Goal: Task Accomplishment & Management: Use online tool/utility

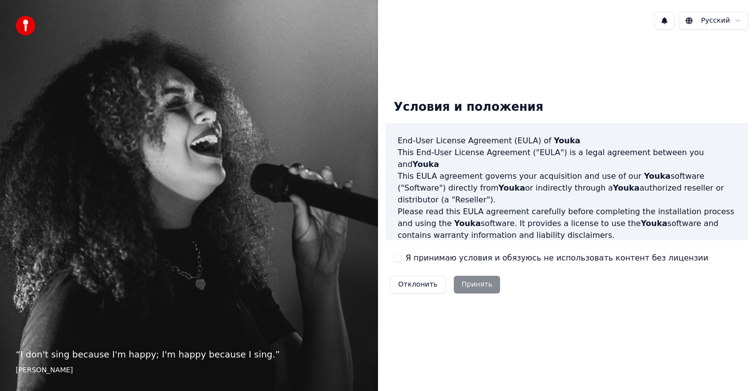
click at [476, 281] on div "Отклонить Принять" at bounding box center [445, 285] width 118 height 26
click at [471, 287] on div "Отклонить Принять" at bounding box center [445, 285] width 118 height 26
click at [435, 254] on label "Я принимаю условия и обязуюсь не использовать контент без лицензии" at bounding box center [556, 258] width 303 height 12
click at [401, 254] on button "Я принимаю условия и обязуюсь не использовать контент без лицензии" at bounding box center [398, 258] width 8 height 8
click at [464, 285] on button "Принять" at bounding box center [477, 284] width 47 height 18
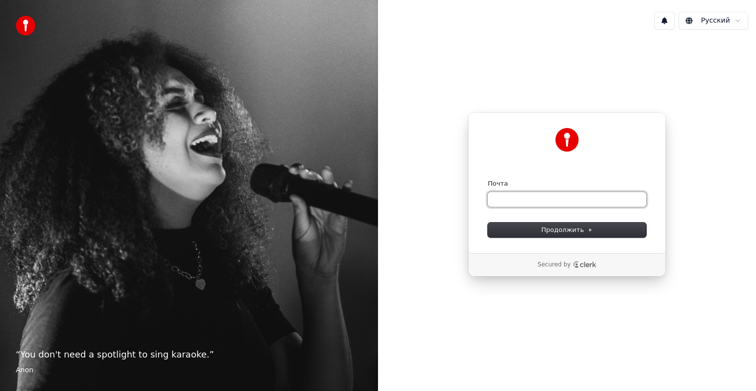
click at [525, 201] on input "Почта" at bounding box center [566, 199] width 158 height 15
type input "*"
click at [487, 179] on button "submit" at bounding box center [487, 179] width 0 height 0
type input "**********"
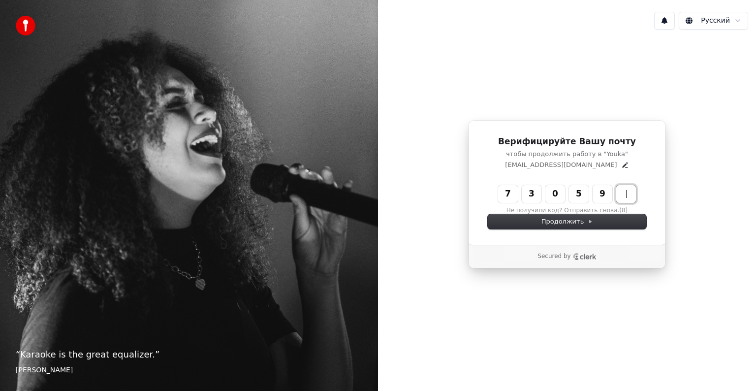
type input "******"
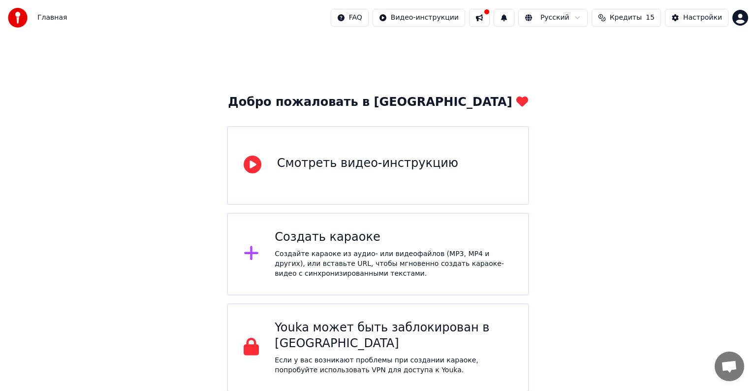
click at [377, 237] on div "Создать караоке" at bounding box center [393, 237] width 238 height 16
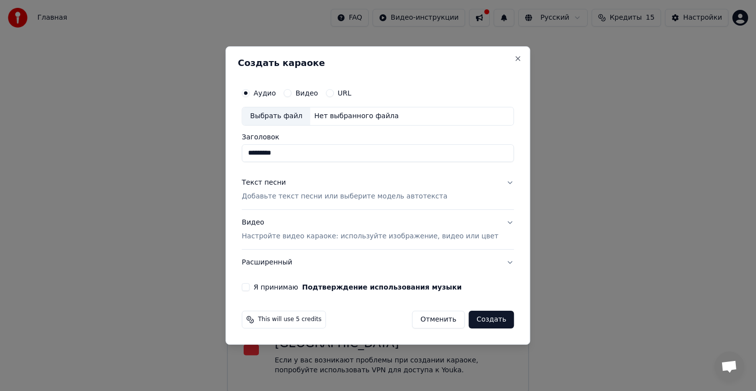
type input "*********"
click at [327, 196] on p "Добавьте текст песни или выберите модель автотекста" at bounding box center [345, 196] width 206 height 10
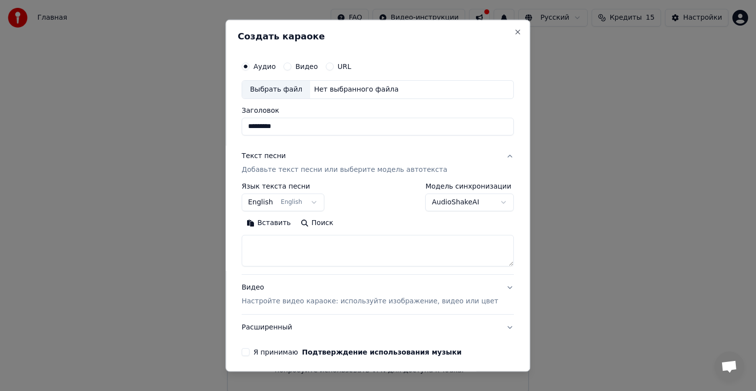
click at [327, 244] on textarea at bounding box center [378, 250] width 272 height 31
paste textarea "**********"
click at [318, 243] on textarea at bounding box center [363, 250] width 243 height 31
click at [319, 251] on textarea at bounding box center [363, 250] width 243 height 31
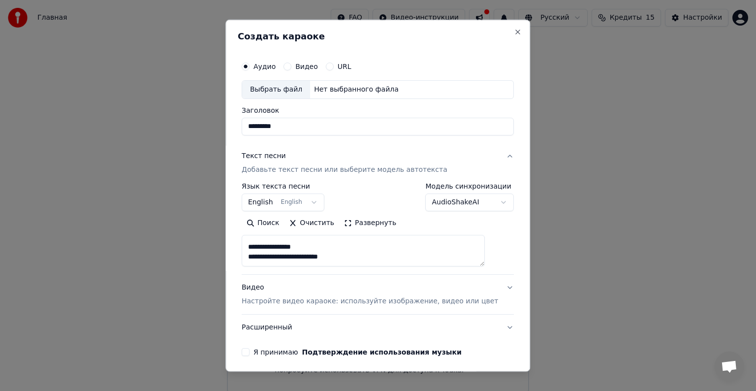
scroll to position [1049, 0]
drag, startPoint x: 319, startPoint y: 244, endPoint x: 322, endPoint y: 234, distance: 10.4
click at [322, 235] on textarea at bounding box center [363, 250] width 243 height 31
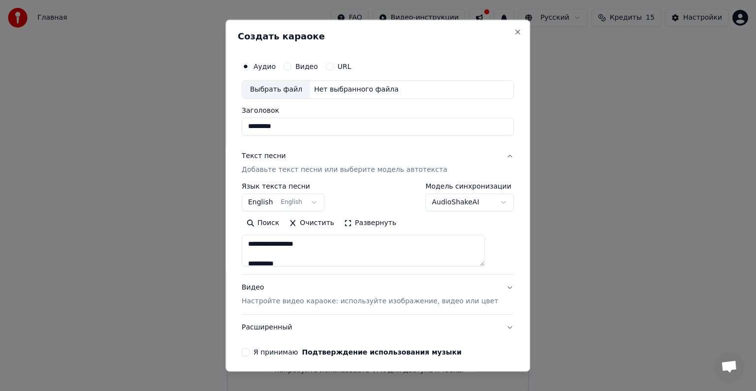
click at [303, 250] on textarea at bounding box center [363, 250] width 243 height 31
click at [295, 260] on textarea at bounding box center [363, 250] width 243 height 31
click at [318, 257] on textarea at bounding box center [363, 250] width 243 height 31
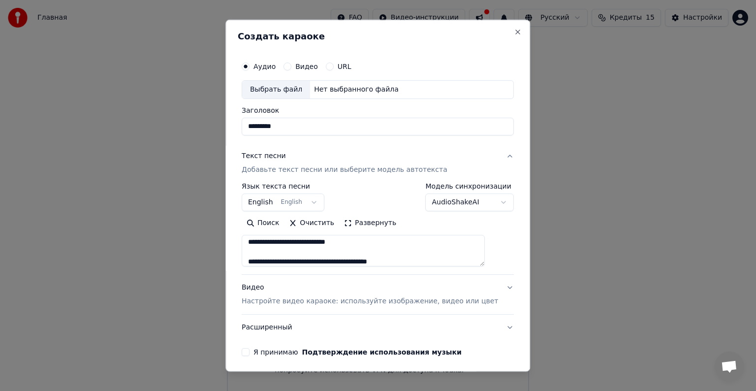
click at [315, 251] on textarea at bounding box center [363, 250] width 243 height 31
click at [301, 261] on textarea at bounding box center [363, 250] width 243 height 31
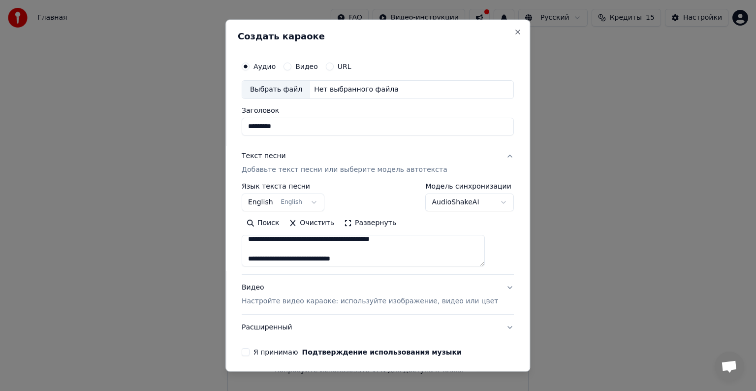
scroll to position [55, 0]
click at [307, 250] on textarea at bounding box center [363, 250] width 243 height 31
click at [301, 254] on textarea at bounding box center [363, 250] width 243 height 31
click at [299, 256] on textarea at bounding box center [363, 250] width 243 height 31
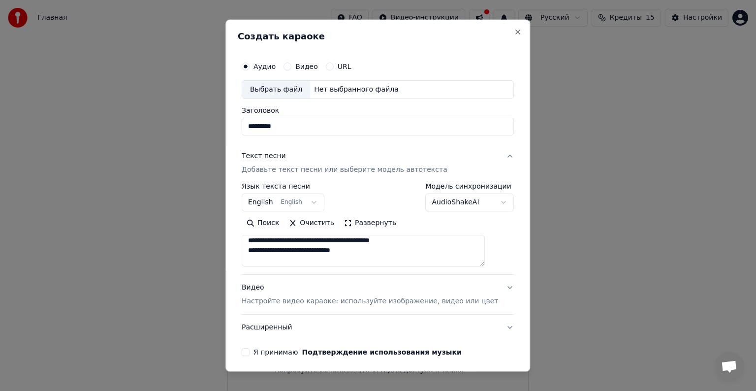
click at [301, 264] on textarea at bounding box center [363, 250] width 243 height 31
click at [296, 262] on textarea at bounding box center [363, 250] width 243 height 31
click at [303, 258] on textarea at bounding box center [363, 250] width 243 height 31
click at [374, 247] on textarea at bounding box center [363, 250] width 243 height 31
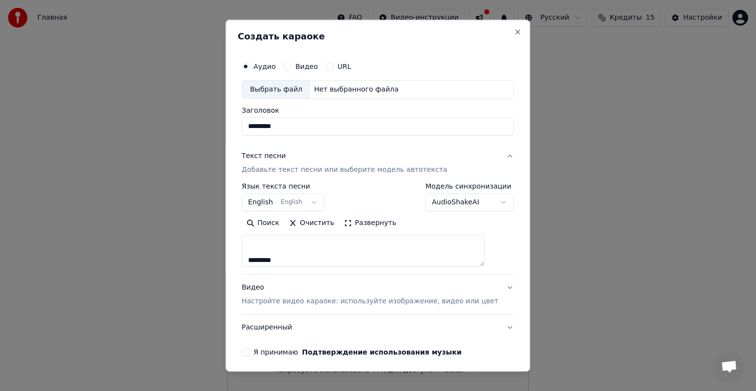
click at [378, 252] on textarea at bounding box center [363, 250] width 243 height 31
type textarea "**********"
click at [328, 222] on button "Очистить" at bounding box center [311, 223] width 55 height 16
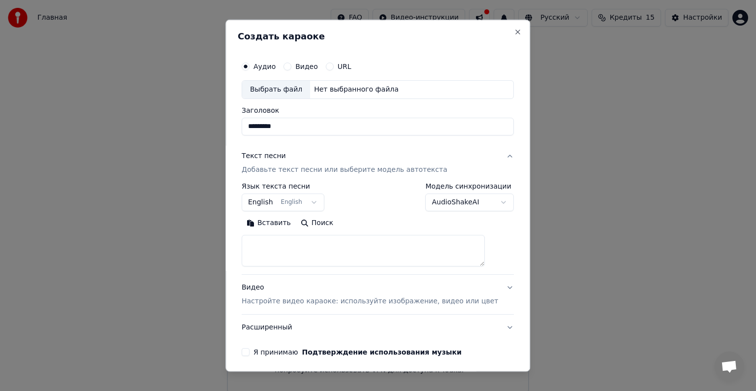
click at [307, 248] on textarea at bounding box center [363, 250] width 243 height 31
paste textarea "**********"
type textarea "**********"
click at [287, 86] on div "Выбрать файл" at bounding box center [276, 90] width 68 height 18
type input "**********"
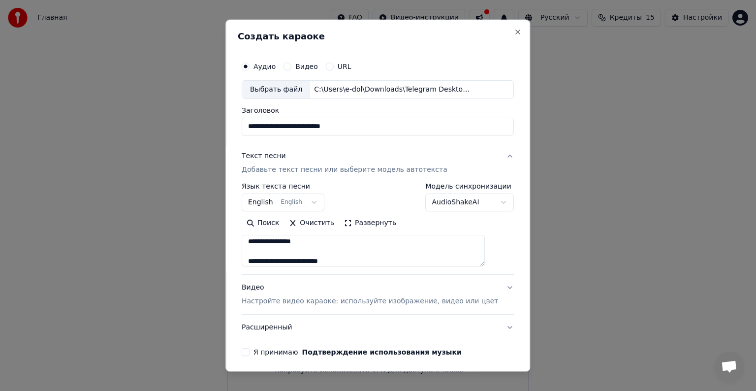
scroll to position [1059, 0]
click at [249, 353] on button "Я принимаю Подтверждение использования музыки" at bounding box center [246, 352] width 8 height 8
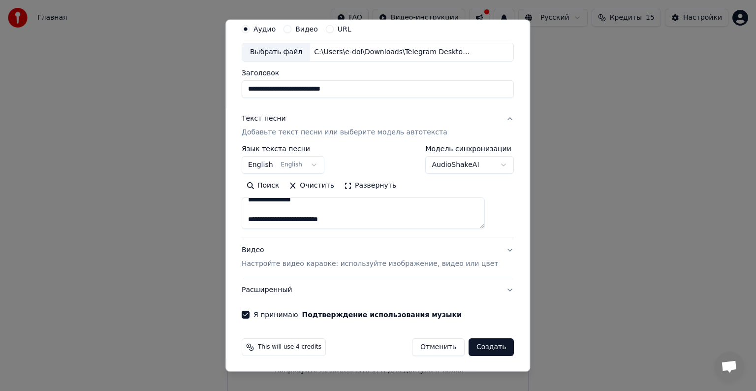
click at [474, 347] on button "Создать" at bounding box center [490, 347] width 45 height 18
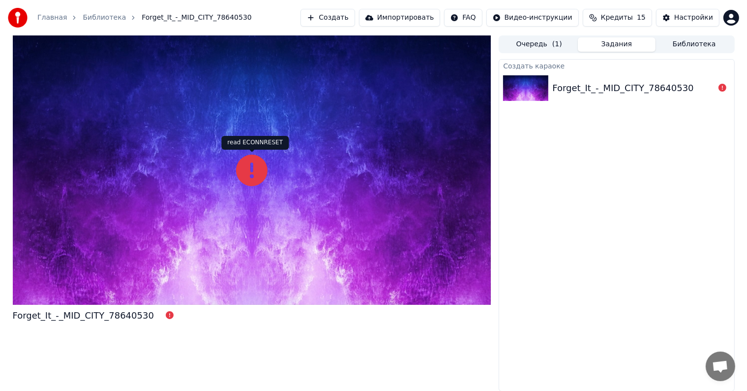
click at [244, 170] on icon at bounding box center [251, 169] width 31 height 31
click at [254, 171] on icon at bounding box center [251, 169] width 31 height 31
click at [157, 318] on div "Forget_It_-_MID_CITY_78640530" at bounding box center [97, 315] width 169 height 14
click at [166, 310] on button at bounding box center [170, 315] width 8 height 12
click at [342, 19] on button "Создать" at bounding box center [328, 18] width 54 height 18
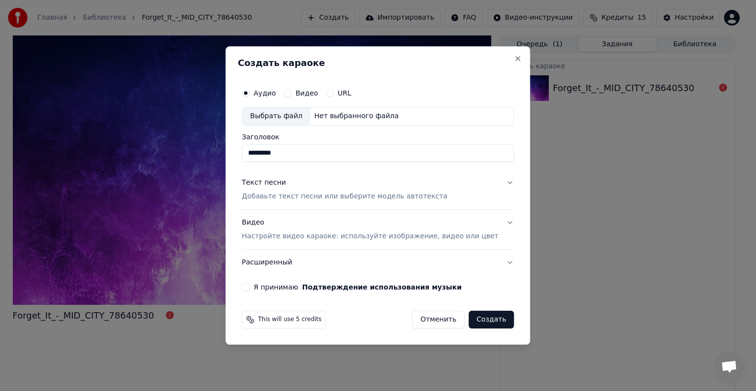
click at [292, 122] on div "Выбрать файл" at bounding box center [276, 116] width 68 height 18
type input "**********"
click at [285, 195] on p "Добавьте текст песни или выберите модель автотекста" at bounding box center [345, 196] width 206 height 10
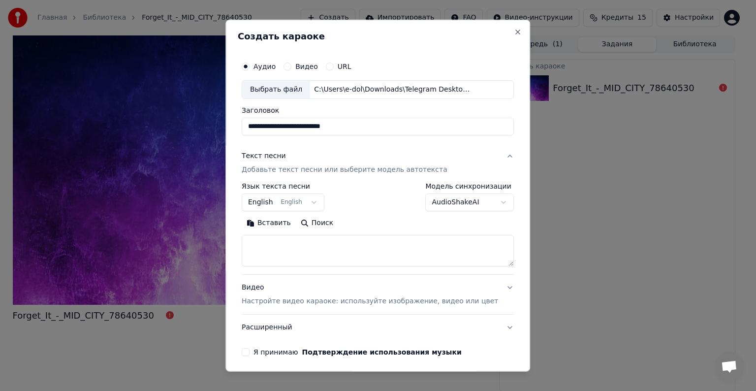
click at [293, 241] on textarea at bounding box center [378, 250] width 272 height 31
paste textarea "**********"
type textarea "**********"
drag, startPoint x: 323, startPoint y: 296, endPoint x: 300, endPoint y: 311, distance: 27.0
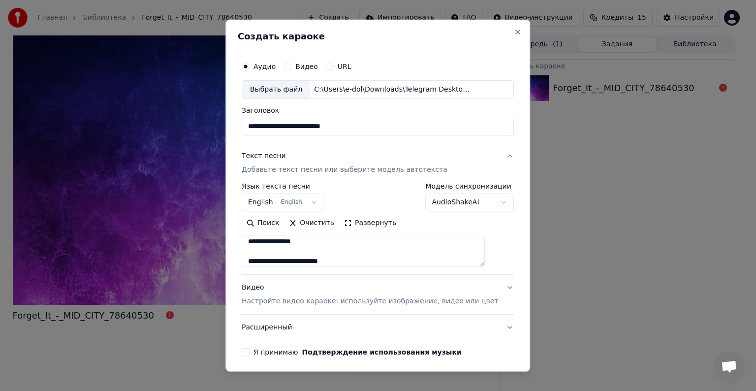
click at [300, 311] on button "Видео Настройте видео караоке: используйте изображение, видео или цвет" at bounding box center [378, 293] width 272 height 39
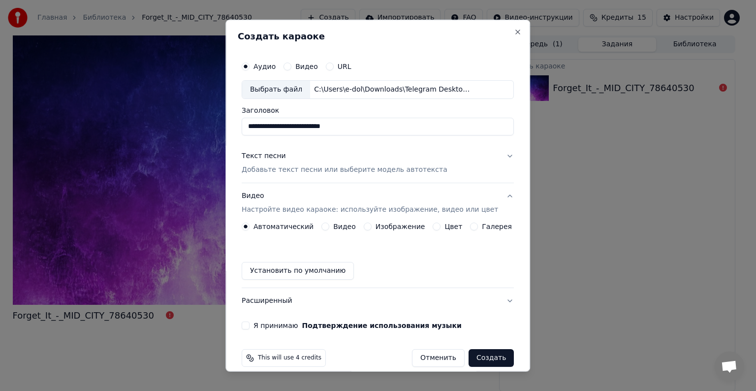
click at [307, 245] on div "Автоматический Видео Изображение Цвет Галерея Установить по умолчанию" at bounding box center [378, 250] width 272 height 57
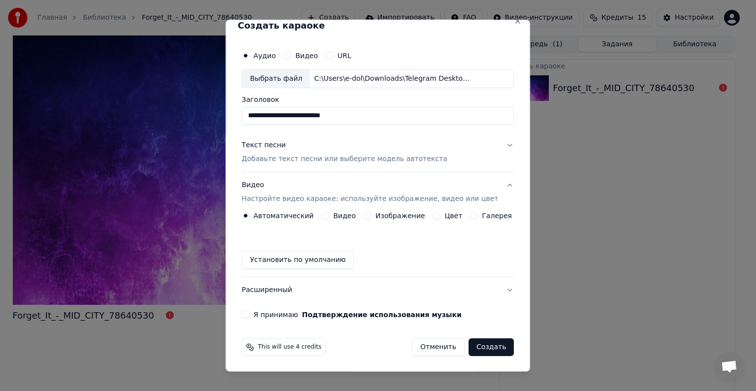
click at [249, 313] on button "Я принимаю Подтверждение использования музыки" at bounding box center [246, 314] width 8 height 8
click at [475, 346] on button "Создать" at bounding box center [490, 347] width 45 height 18
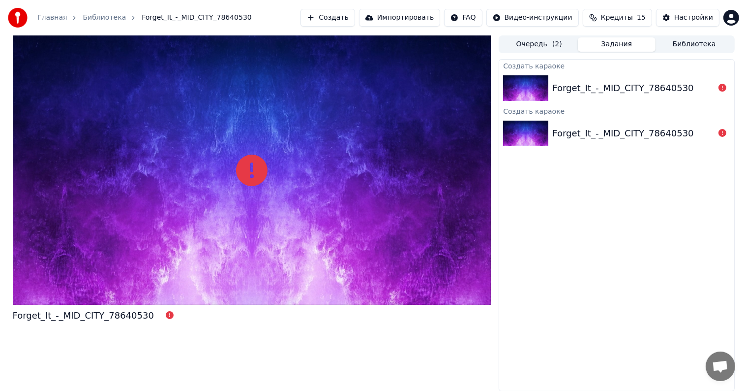
click at [572, 91] on div "Forget_It_-_MID_CITY_78640530" at bounding box center [622, 88] width 141 height 14
click at [102, 18] on link "Библиотека" at bounding box center [104, 18] width 43 height 10
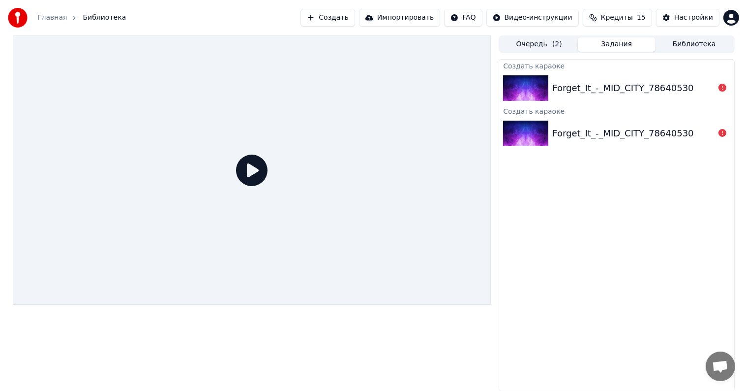
click at [237, 169] on div at bounding box center [252, 169] width 479 height 269
click at [250, 171] on icon at bounding box center [251, 169] width 31 height 31
click at [550, 22] on html "Главная Библиотека Создать Импортировать FAQ Видео-инструкции Кредиты 15 Настро…" at bounding box center [378, 195] width 756 height 391
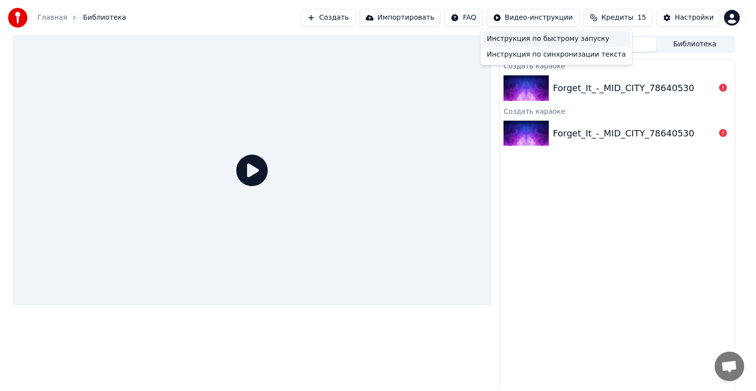
click at [551, 41] on div "Инструкция по быстрому запуску" at bounding box center [556, 39] width 147 height 16
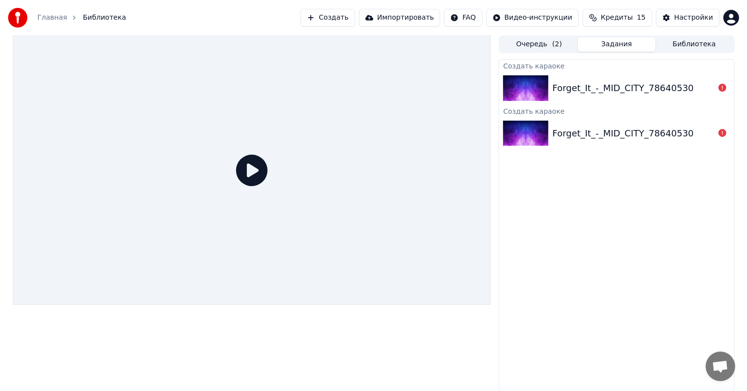
click at [355, 19] on button "Создать" at bounding box center [328, 18] width 54 height 18
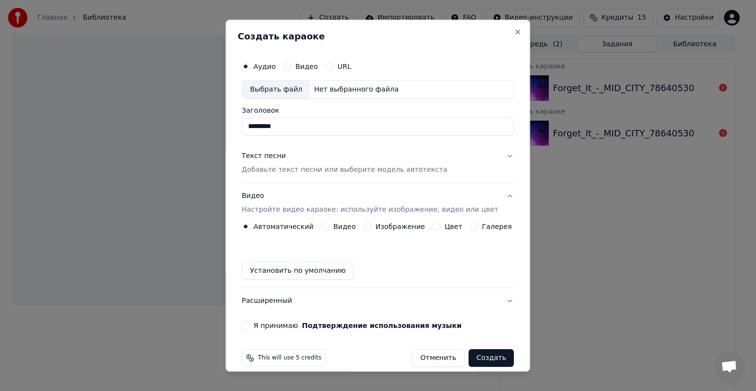
click at [294, 88] on div "Выбрать файл" at bounding box center [276, 90] width 68 height 18
type input "**********"
click at [298, 244] on div "Автоматический Видео Изображение Цвет Галерея Установить по умолчанию" at bounding box center [378, 250] width 272 height 57
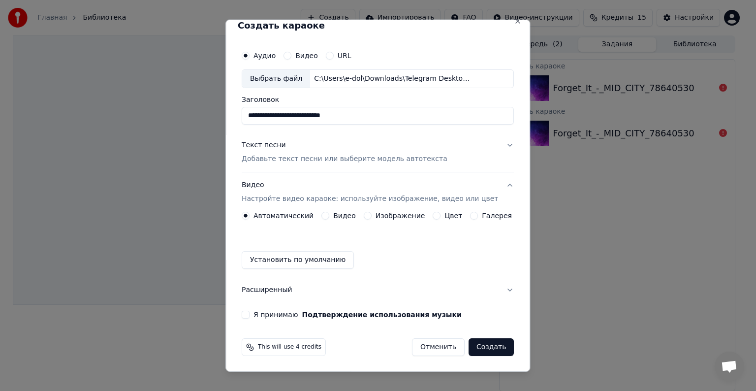
click at [299, 150] on div "Текст песни Добавьте текст песни или выберите модель автотекста" at bounding box center [345, 152] width 206 height 24
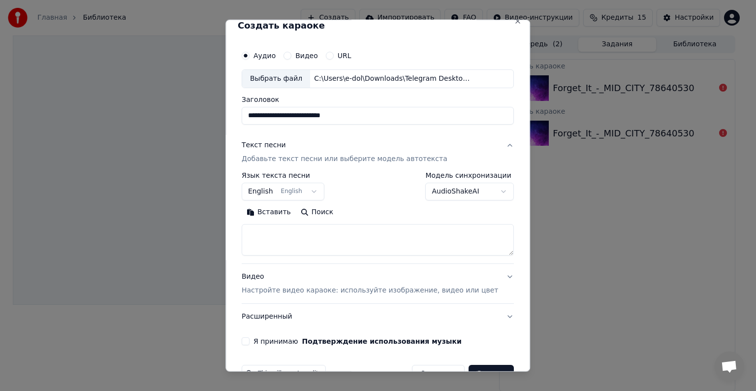
click at [285, 238] on textarea at bounding box center [378, 239] width 272 height 31
paste textarea "**********"
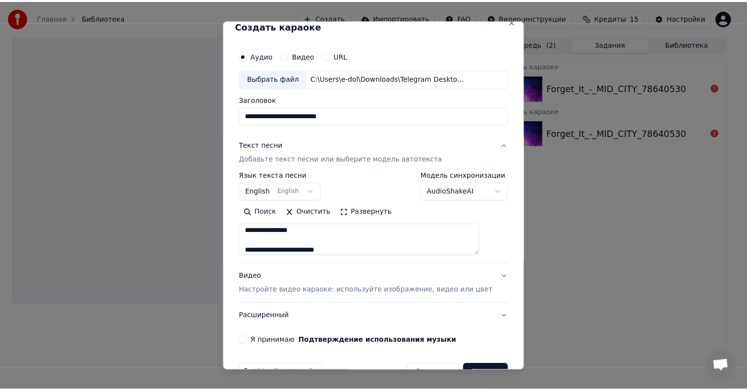
scroll to position [37, 0]
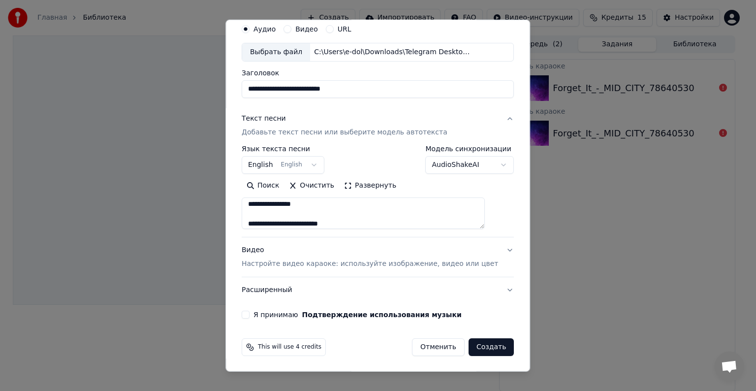
type textarea "**********"
click at [249, 312] on button "Я принимаю Подтверждение использования музыки" at bounding box center [246, 314] width 8 height 8
click at [468, 346] on button "Создать" at bounding box center [490, 347] width 45 height 18
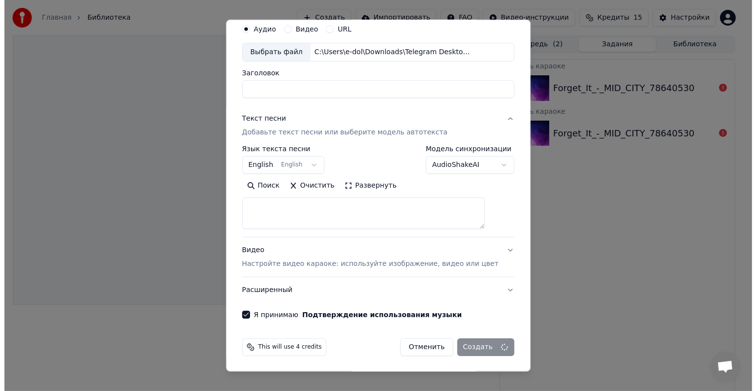
scroll to position [0, 0]
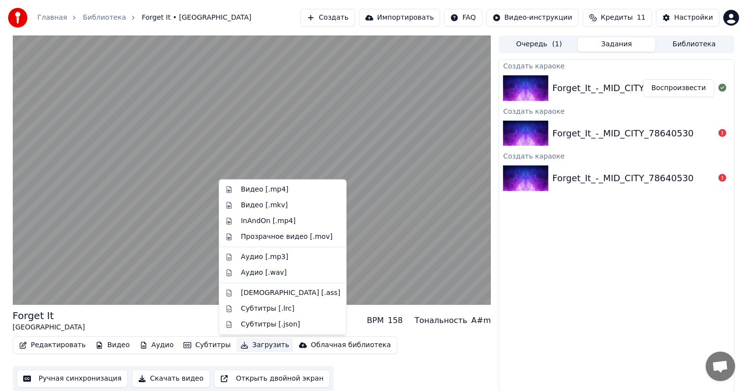
click at [247, 346] on button "Загрузить" at bounding box center [265, 345] width 57 height 14
click at [261, 186] on div "Видео [.mp4]" at bounding box center [265, 189] width 48 height 10
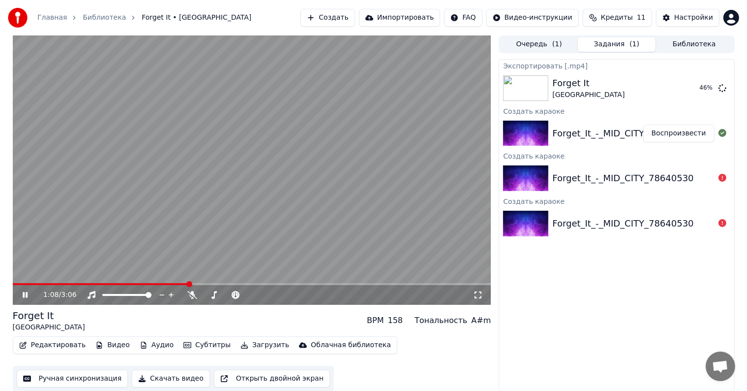
click at [23, 295] on icon at bounding box center [25, 295] width 5 height 6
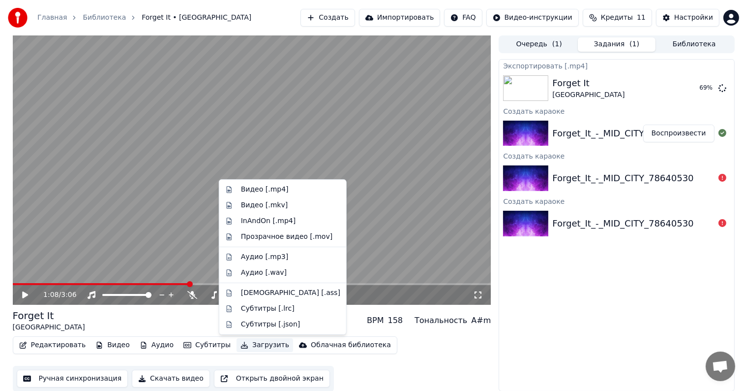
click at [240, 341] on button "Загрузить" at bounding box center [265, 345] width 57 height 14
click at [256, 187] on div "Видео [.mp4]" at bounding box center [265, 189] width 48 height 10
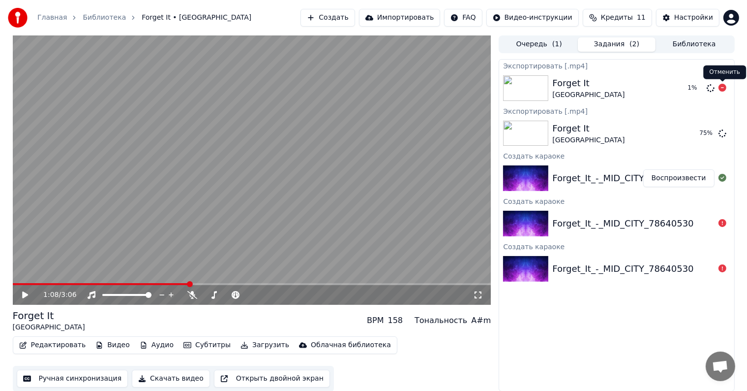
click at [722, 87] on icon at bounding box center [723, 88] width 8 height 8
click at [693, 134] on button "Показать" at bounding box center [689, 133] width 51 height 18
click at [355, 22] on button "Создать" at bounding box center [328, 18] width 54 height 18
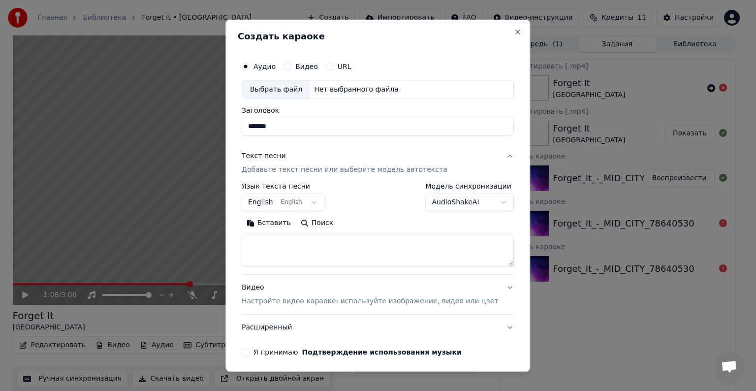
scroll to position [37, 0]
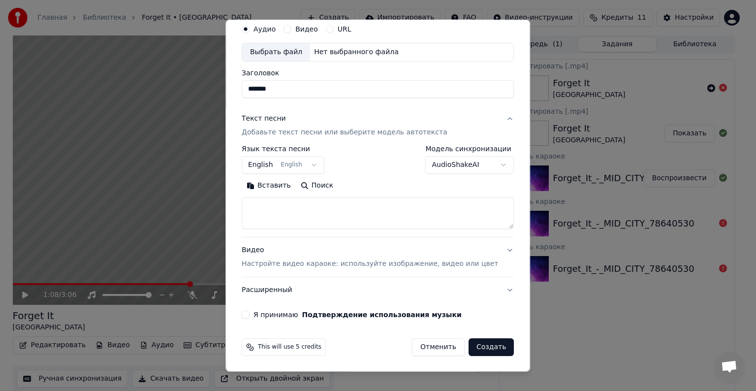
type input "*******"
click at [258, 319] on div "**********" at bounding box center [378, 168] width 280 height 307
click at [249, 315] on button "Я принимаю Подтверждение использования музыки" at bounding box center [246, 314] width 8 height 8
click at [321, 260] on p "Настройте видео караоке: используйте изображение, видео или цвет" at bounding box center [370, 264] width 256 height 10
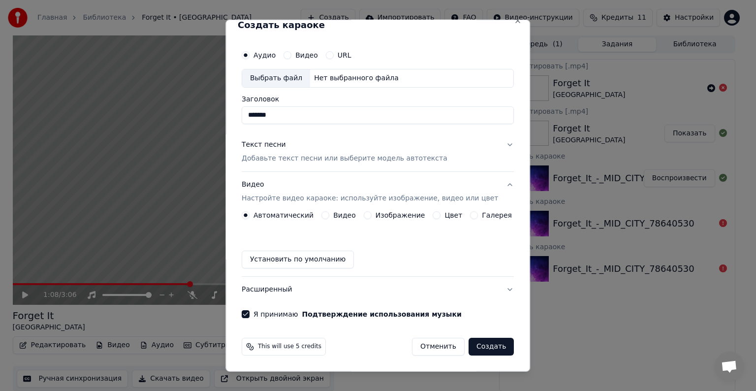
scroll to position [11, 0]
click at [325, 216] on button "Видео" at bounding box center [325, 216] width 8 height 8
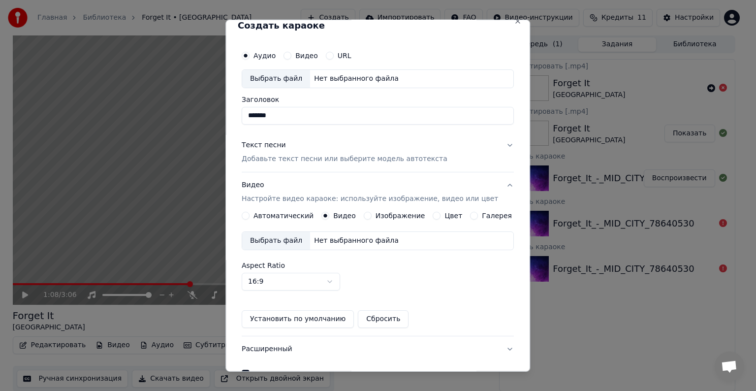
click at [323, 238] on div "Нет выбранного файла" at bounding box center [356, 241] width 92 height 10
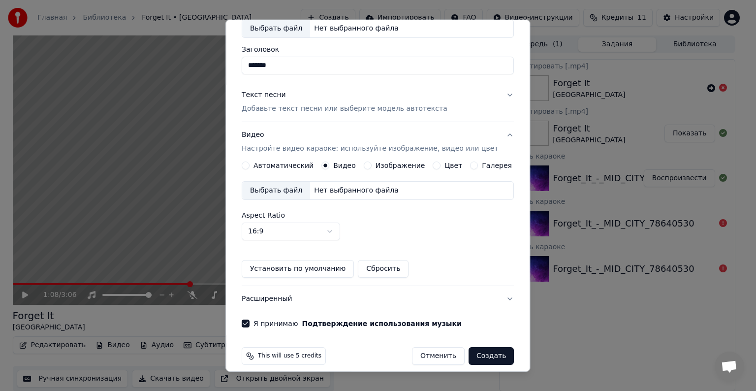
scroll to position [69, 0]
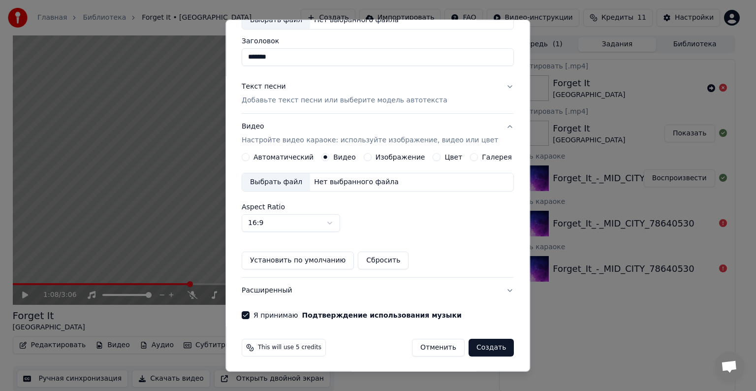
click at [479, 346] on button "Создать" at bounding box center [490, 347] width 45 height 18
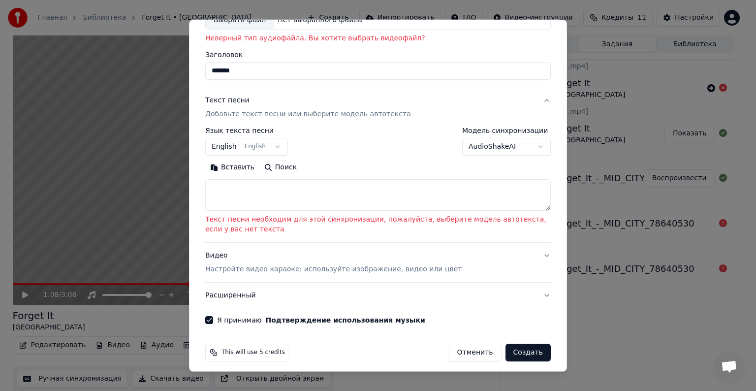
click at [517, 351] on button "Создать" at bounding box center [527, 352] width 45 height 18
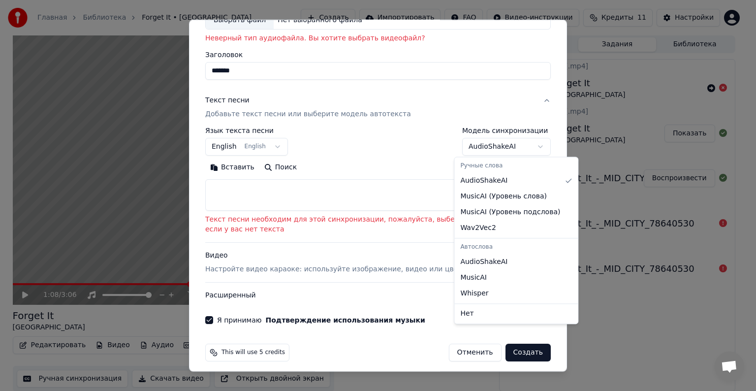
click at [486, 148] on body "Главная Библиотека Forget It • MID CITY Создать Импортировать FAQ Видео-инструк…" at bounding box center [373, 195] width 747 height 391
select select "**********"
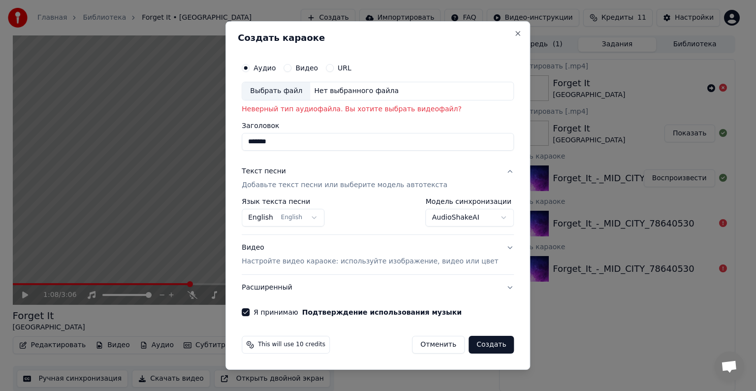
click at [474, 350] on button "Создать" at bounding box center [490, 344] width 45 height 18
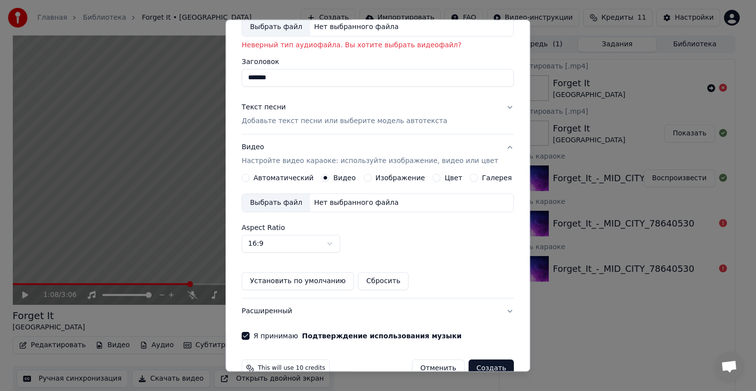
scroll to position [83, 0]
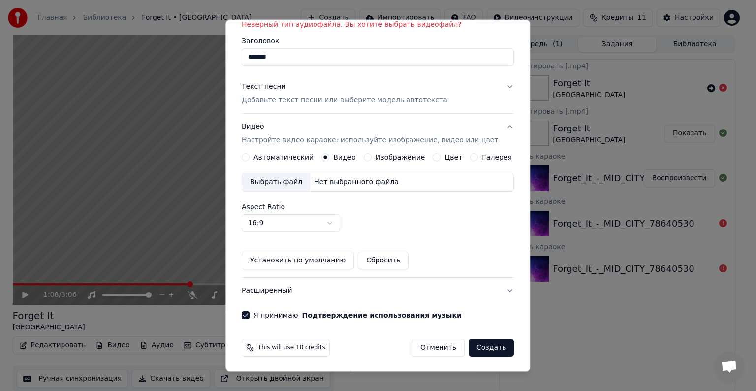
click at [483, 350] on button "Создать" at bounding box center [490, 347] width 45 height 18
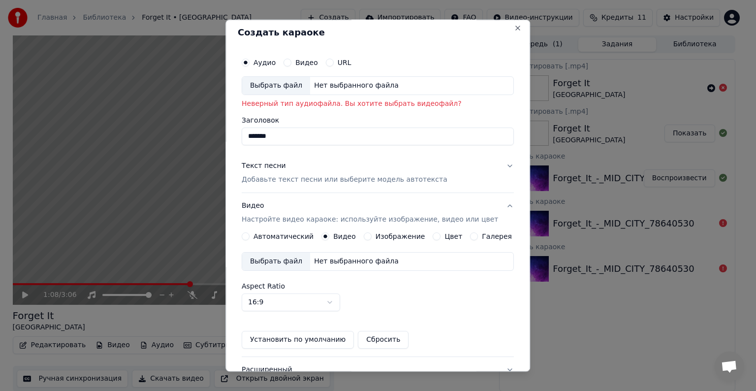
scroll to position [0, 0]
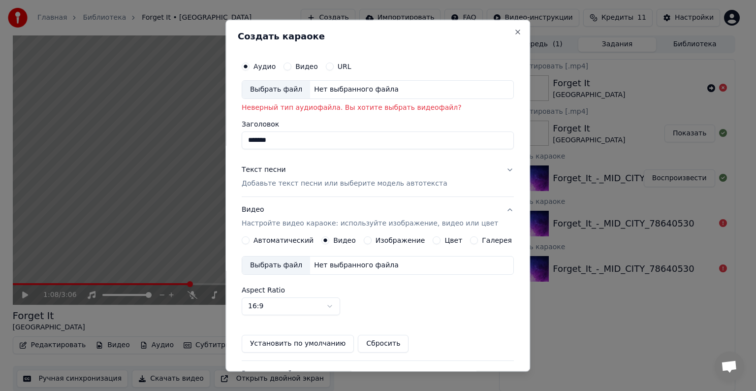
click at [280, 84] on div "Выбрать файл" at bounding box center [276, 90] width 68 height 18
type input "**********"
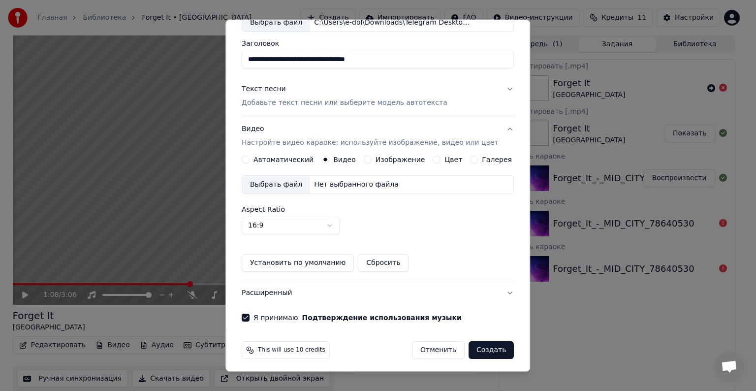
scroll to position [69, 0]
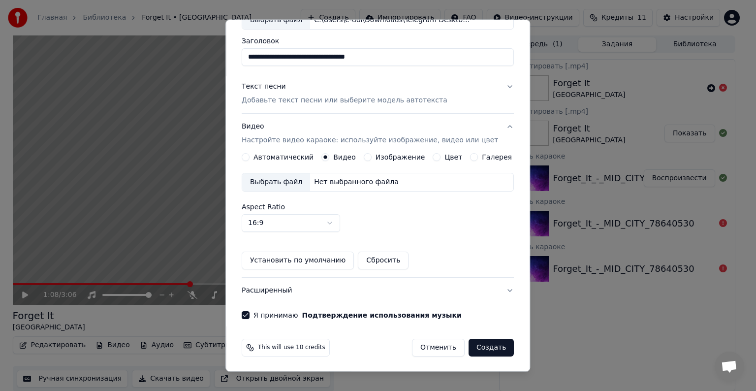
click at [474, 342] on button "Создать" at bounding box center [490, 347] width 45 height 18
click at [475, 348] on button "Создать" at bounding box center [490, 347] width 45 height 18
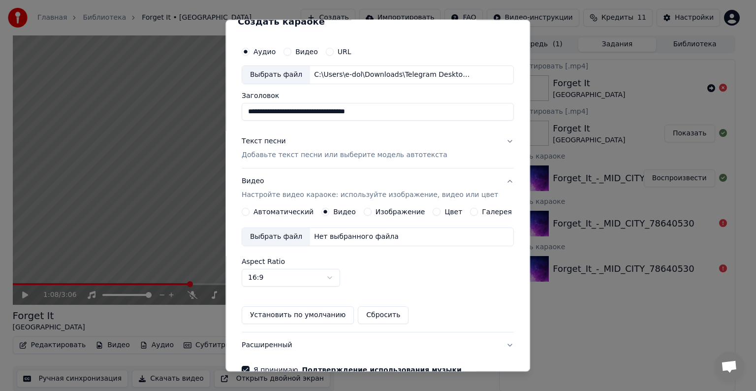
scroll to position [14, 0]
click at [288, 213] on label "Автоматический" at bounding box center [283, 212] width 60 height 7
click at [249, 213] on button "Автоматический" at bounding box center [246, 212] width 8 height 8
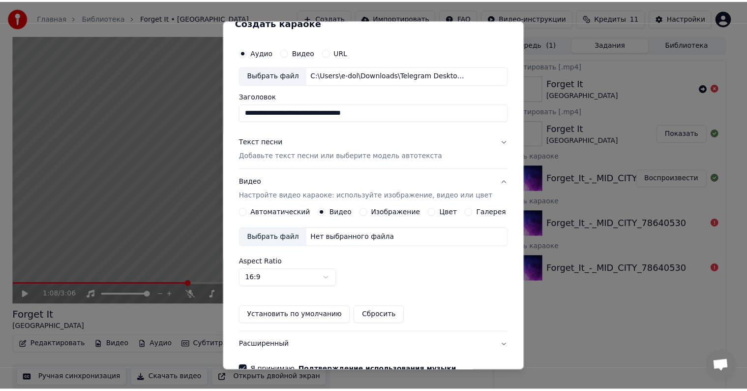
scroll to position [11, 0]
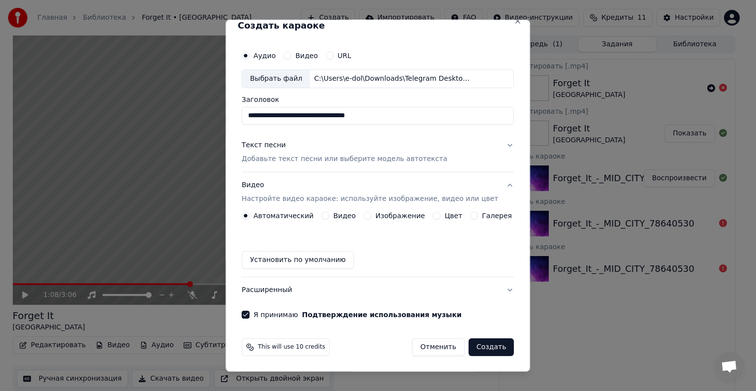
click at [478, 343] on button "Создать" at bounding box center [490, 347] width 45 height 18
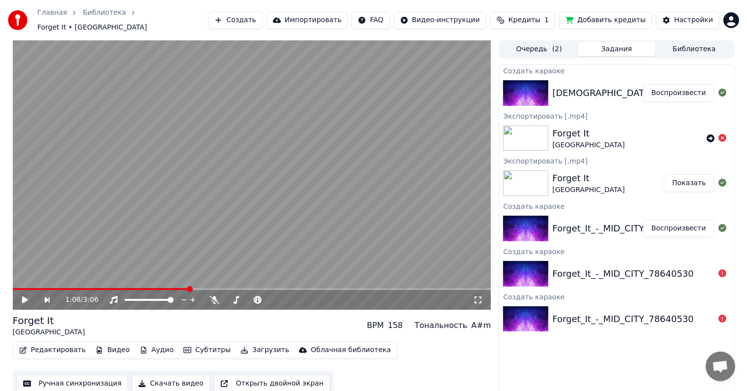
click at [685, 84] on button "Воспроизвести" at bounding box center [678, 93] width 71 height 18
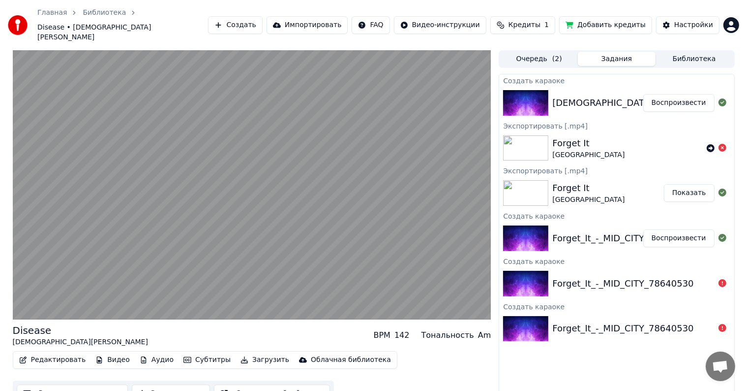
click at [501, 141] on div "Forget It MID CITY" at bounding box center [616, 147] width 235 height 33
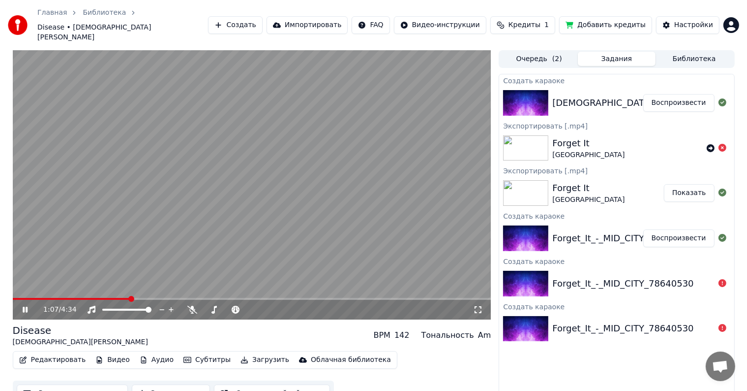
click at [25, 305] on icon at bounding box center [32, 309] width 23 height 8
click at [25, 306] on icon at bounding box center [25, 309] width 6 height 7
click at [21, 305] on icon at bounding box center [32, 309] width 23 height 8
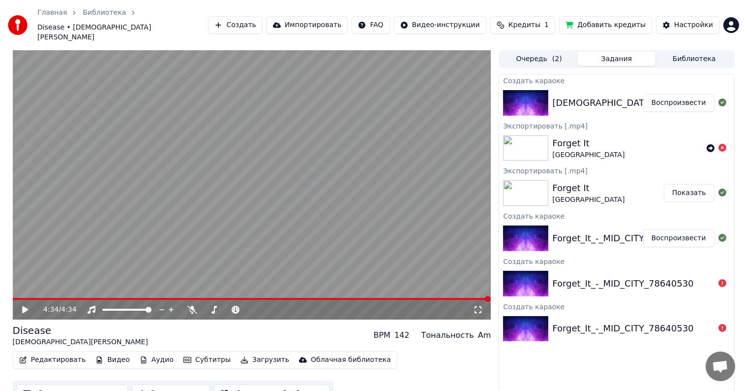
click at [604, 16] on button "Добавить кредиты" at bounding box center [605, 25] width 93 height 18
